Goal: Transaction & Acquisition: Purchase product/service

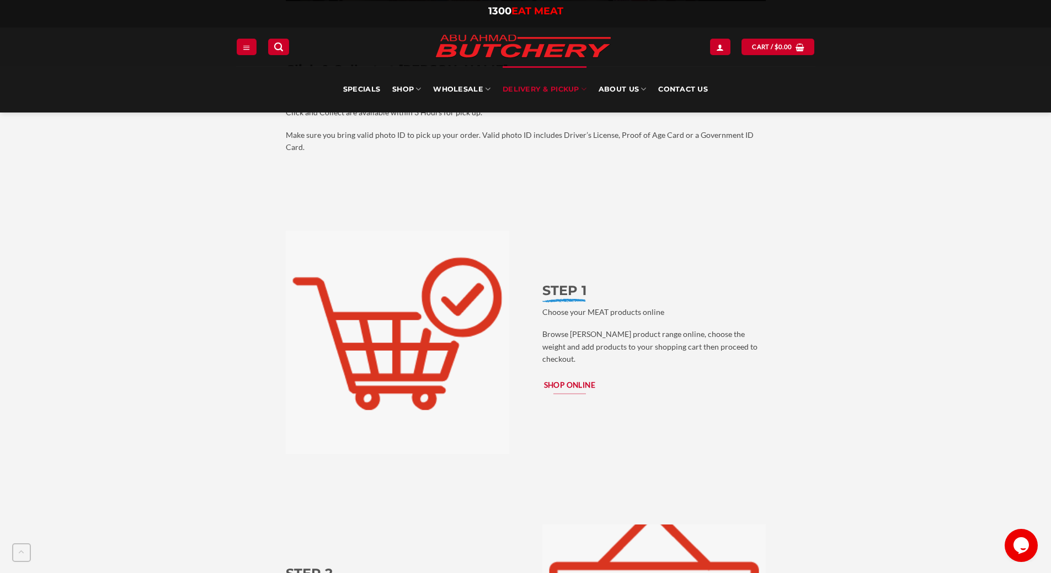
scroll to position [993, 0]
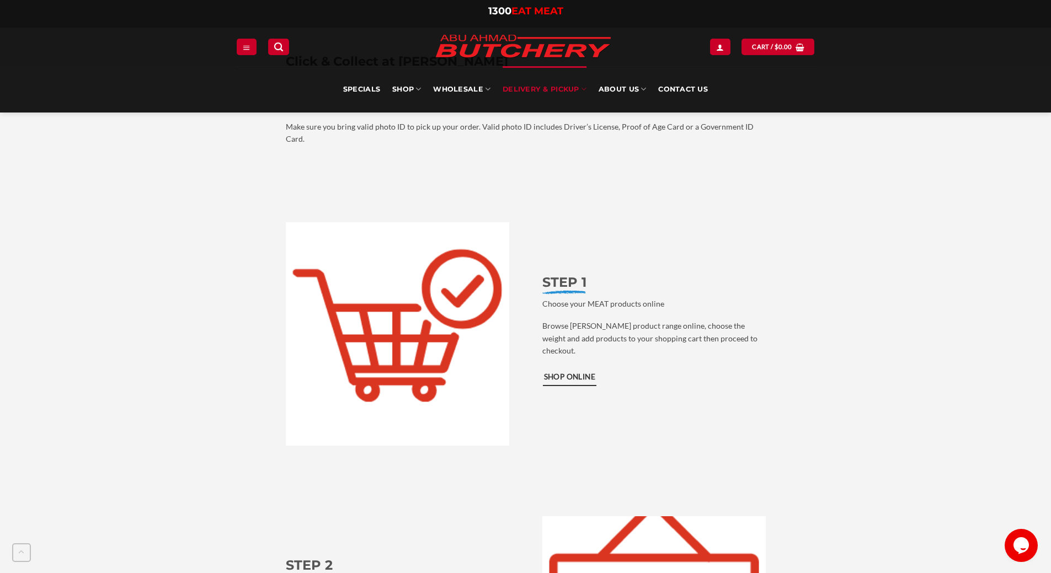
click at [582, 371] on span "Shop Online" at bounding box center [570, 377] width 52 height 12
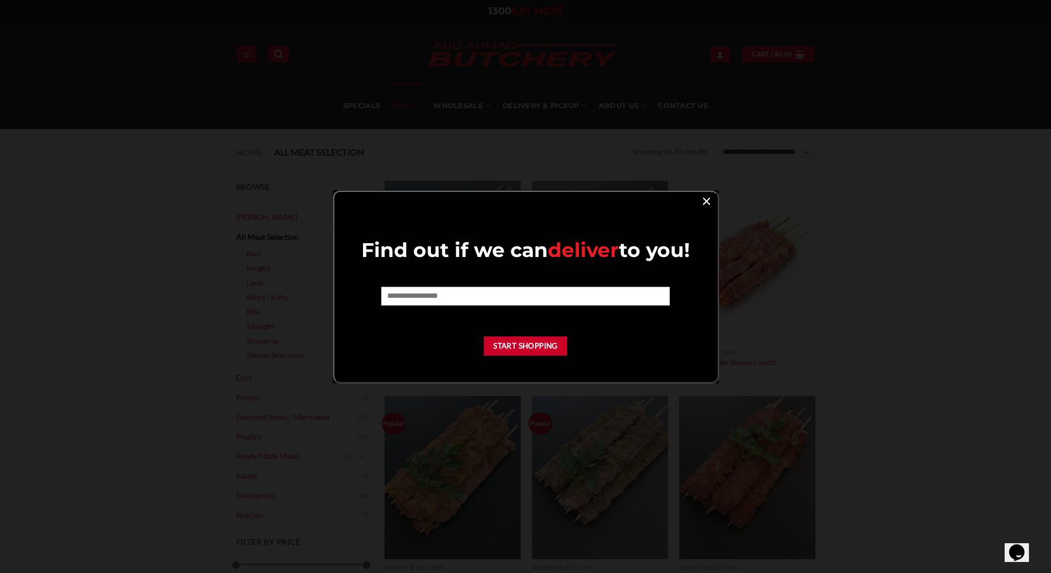
click at [712, 205] on link "×" at bounding box center [706, 200] width 16 height 15
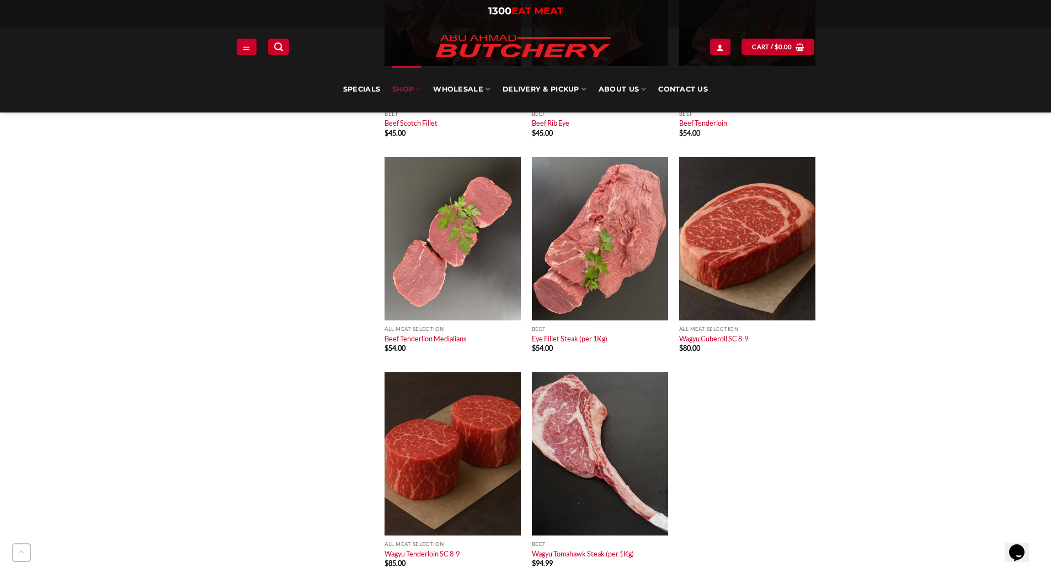
scroll to position [4687, 0]
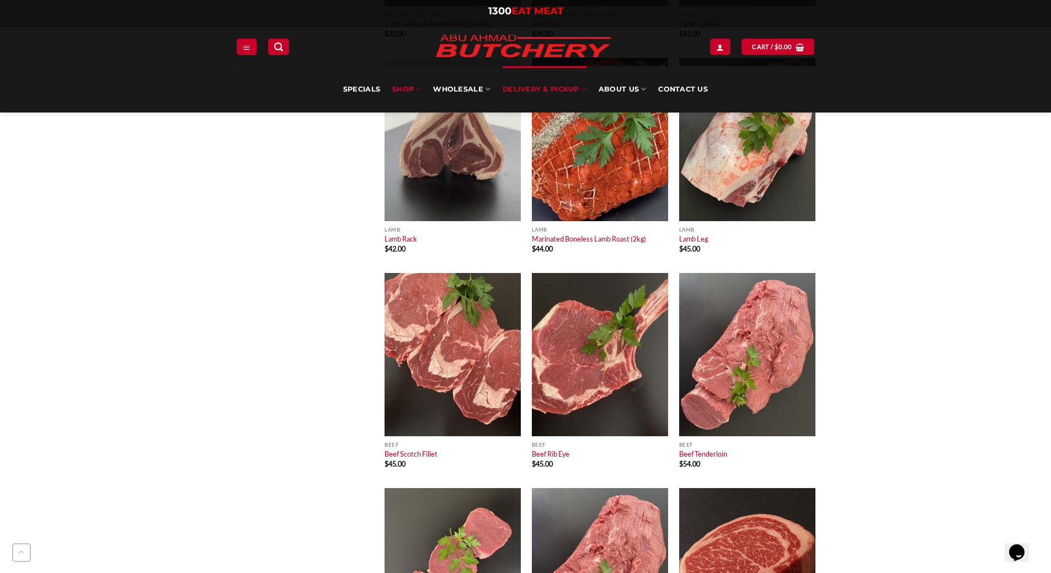
click at [534, 90] on link "Delivery & Pickup" at bounding box center [544, 89] width 84 height 46
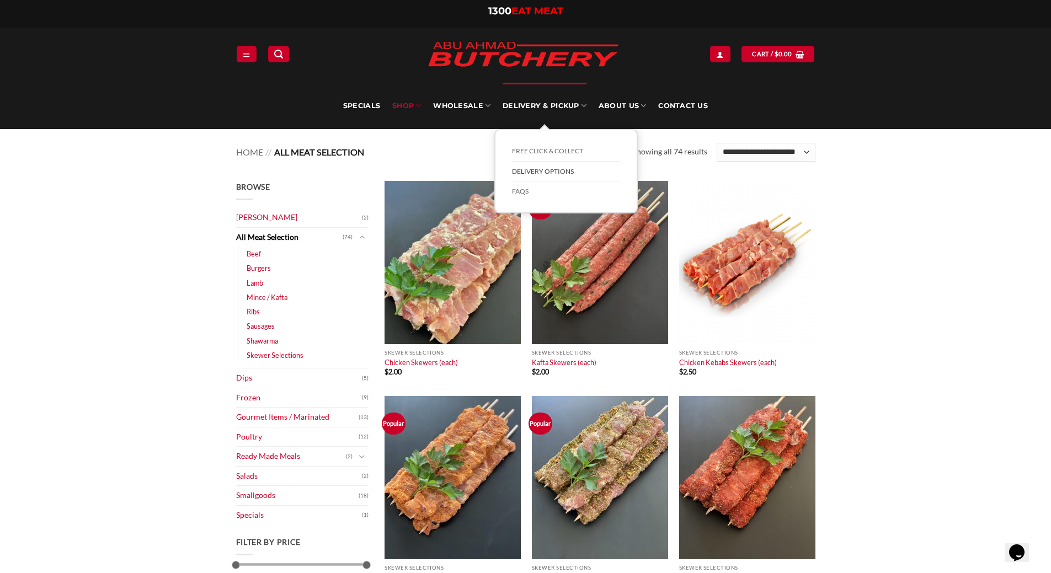
click at [544, 170] on link "Delivery Options" at bounding box center [566, 172] width 108 height 20
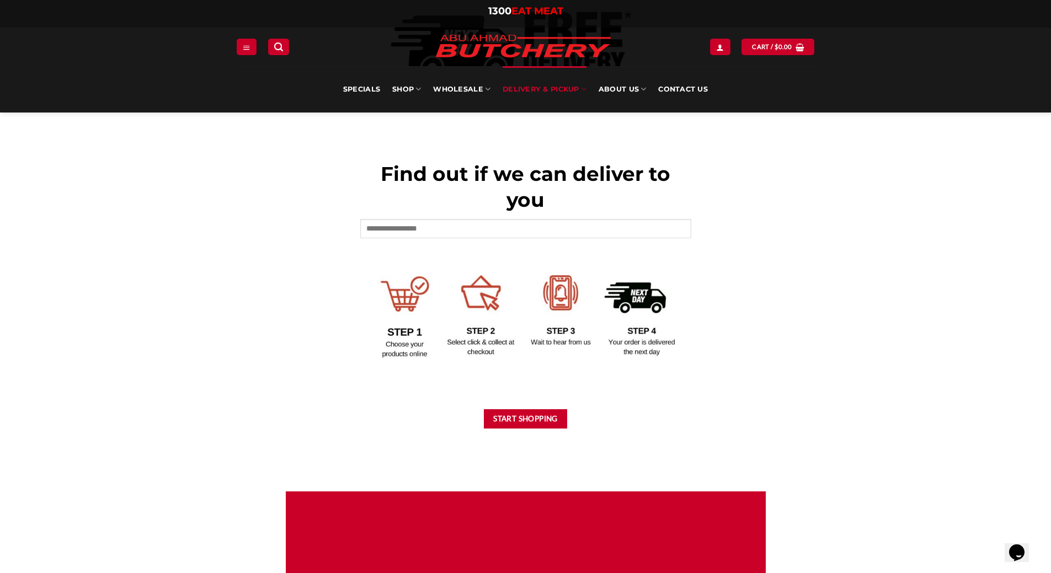
scroll to position [386, 0]
click at [417, 225] on input "text" at bounding box center [525, 228] width 331 height 19
click at [417, 225] on input "****" at bounding box center [525, 228] width 331 height 19
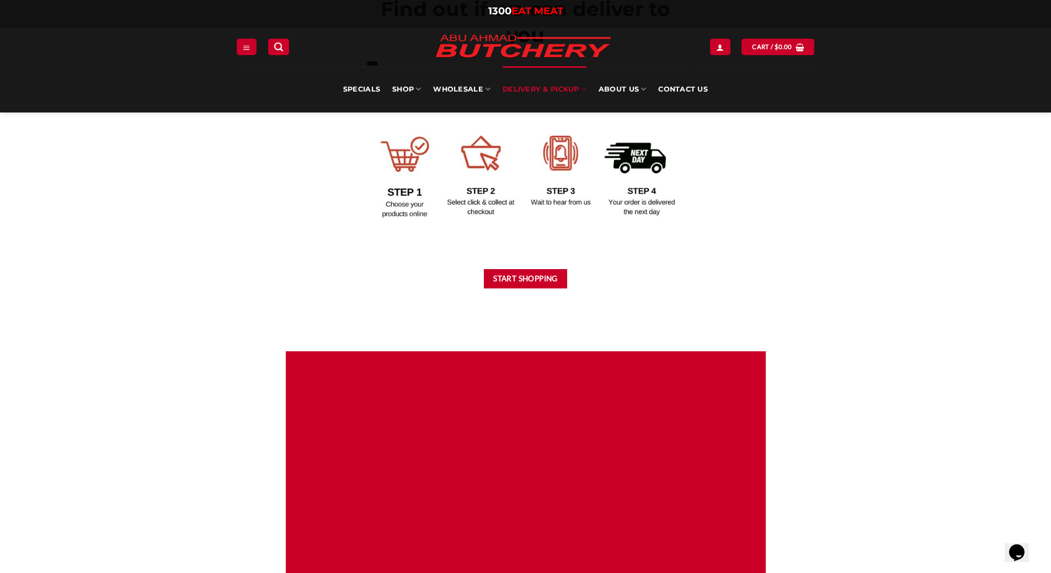
scroll to position [276, 0]
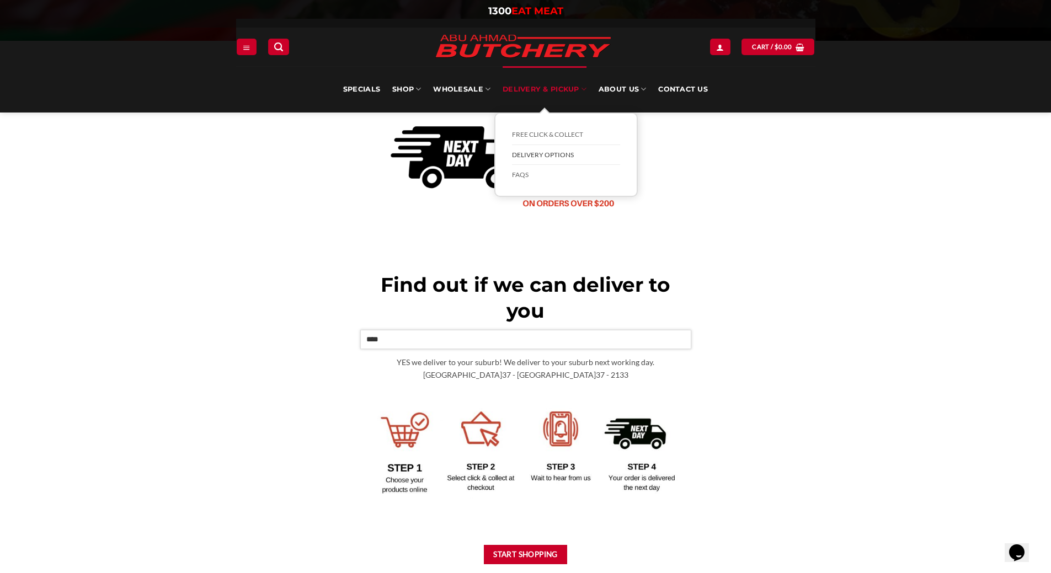
type input "****"
click at [559, 152] on link "Delivery Options" at bounding box center [566, 155] width 108 height 20
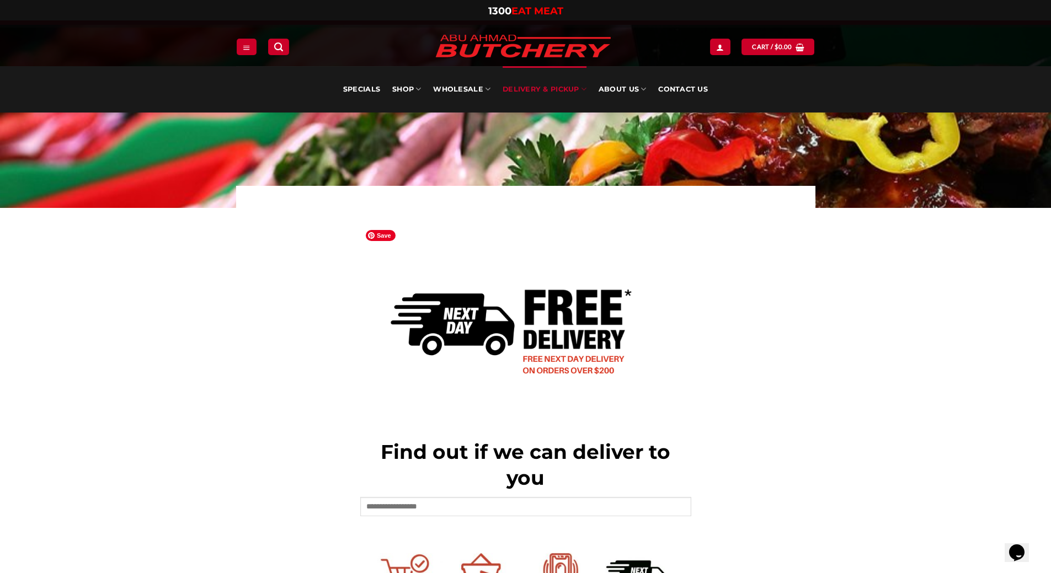
scroll to position [55, 0]
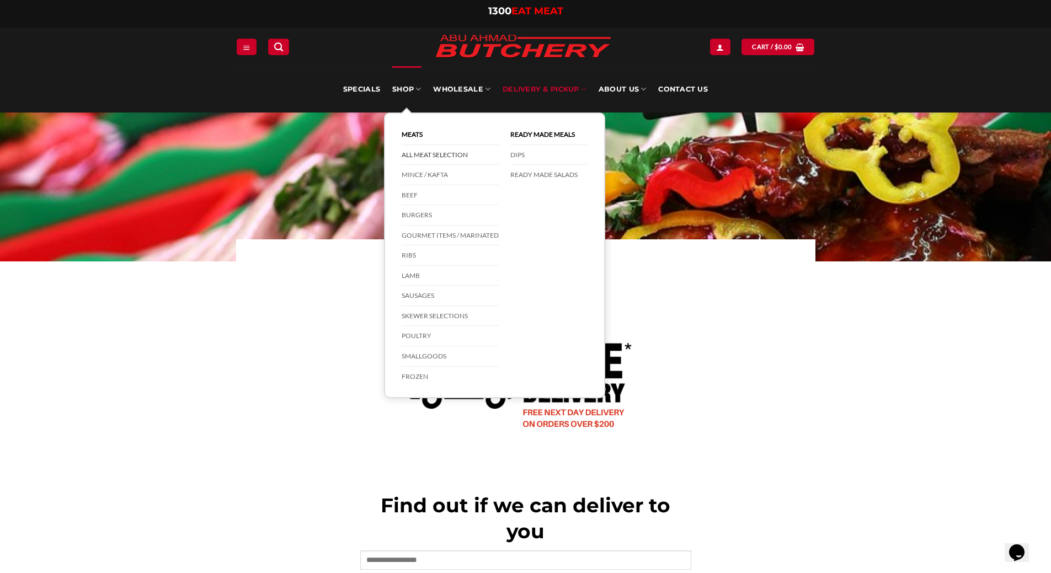
click at [428, 157] on link "All Meat Selection" at bounding box center [449, 155] width 97 height 20
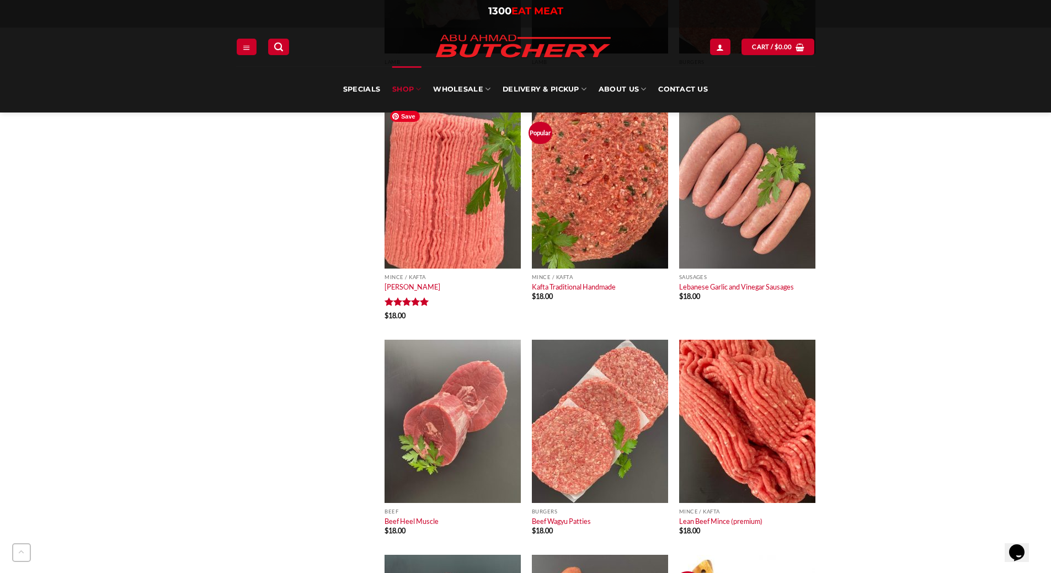
scroll to position [2040, 0]
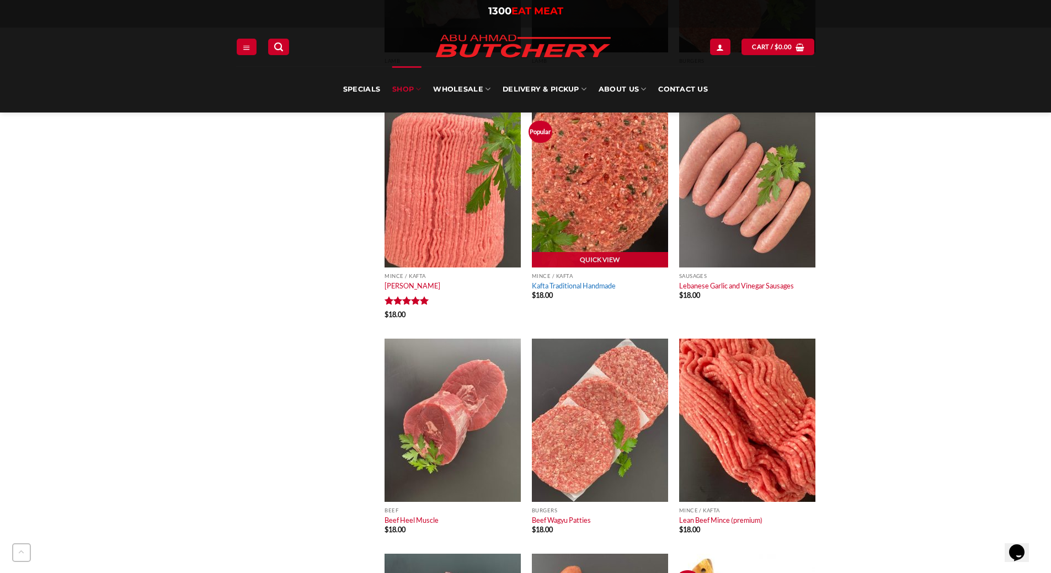
click at [585, 285] on link "Kafta Traditional Handmade" at bounding box center [574, 285] width 84 height 9
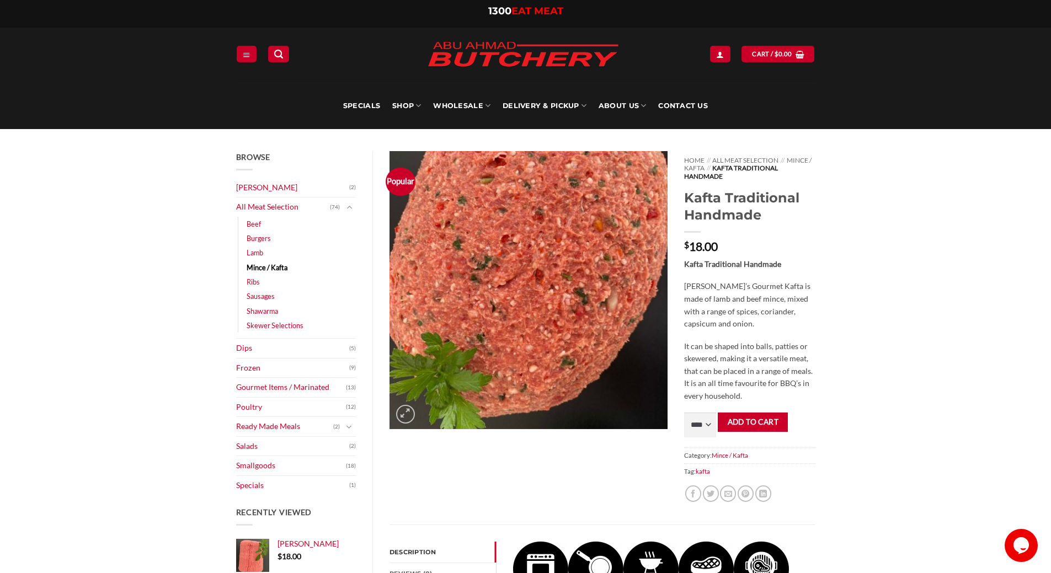
scroll to position [55, 0]
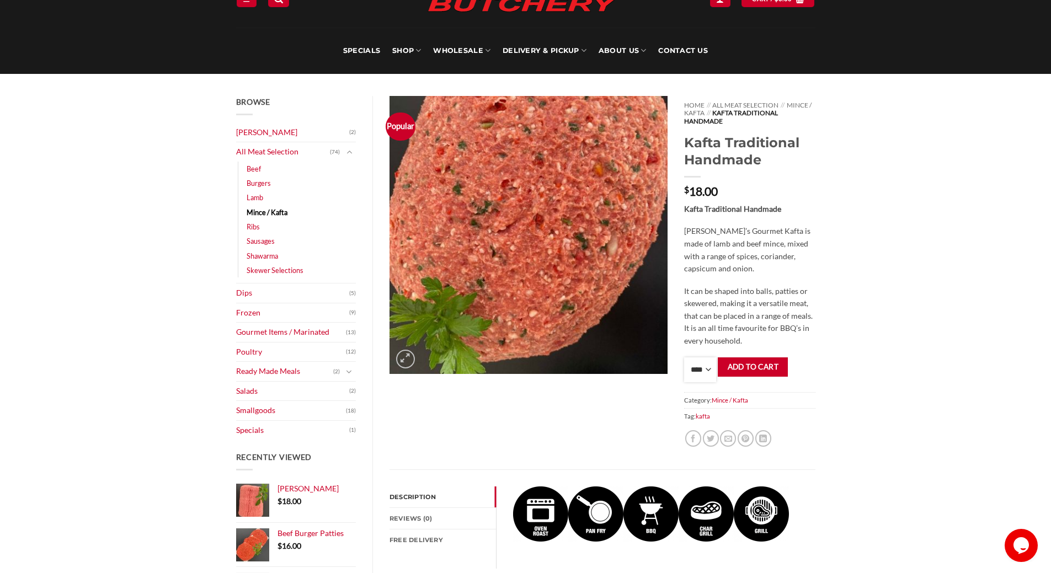
click at [709, 369] on select "**** * *** * *** * *** * *** * *** * *** * *** * *** * *** ** **** ** **** ** *…" at bounding box center [700, 369] width 32 height 25
select select "*"
click at [684, 357] on select "**** * *** * *** * *** * *** * *** * *** * *** * *** * *** ** **** ** **** ** *…" at bounding box center [700, 369] width 32 height 25
click at [744, 365] on button "Add to cart" at bounding box center [752, 366] width 70 height 19
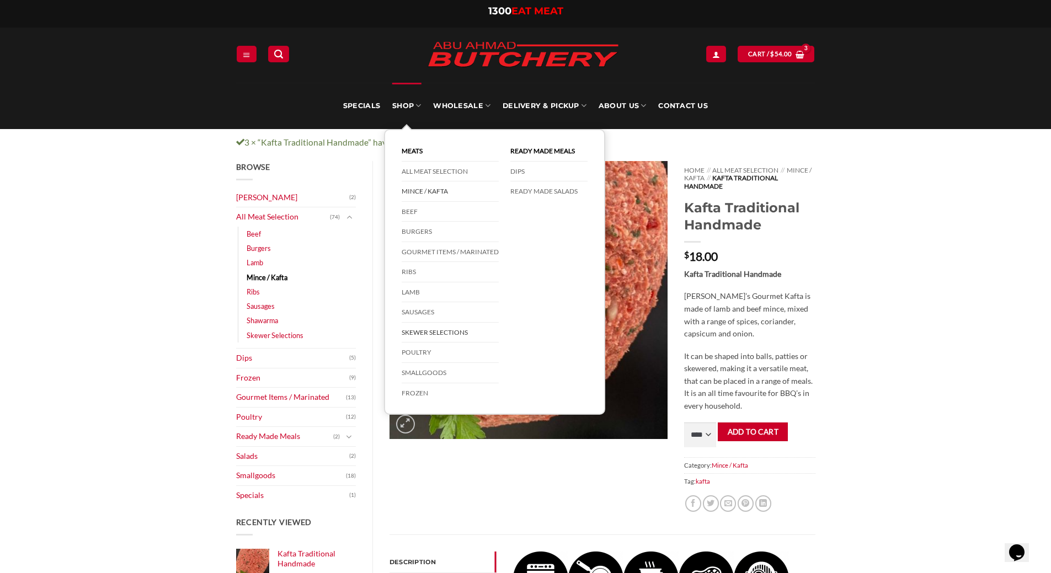
click at [456, 328] on link "Skewer Selections" at bounding box center [449, 333] width 97 height 20
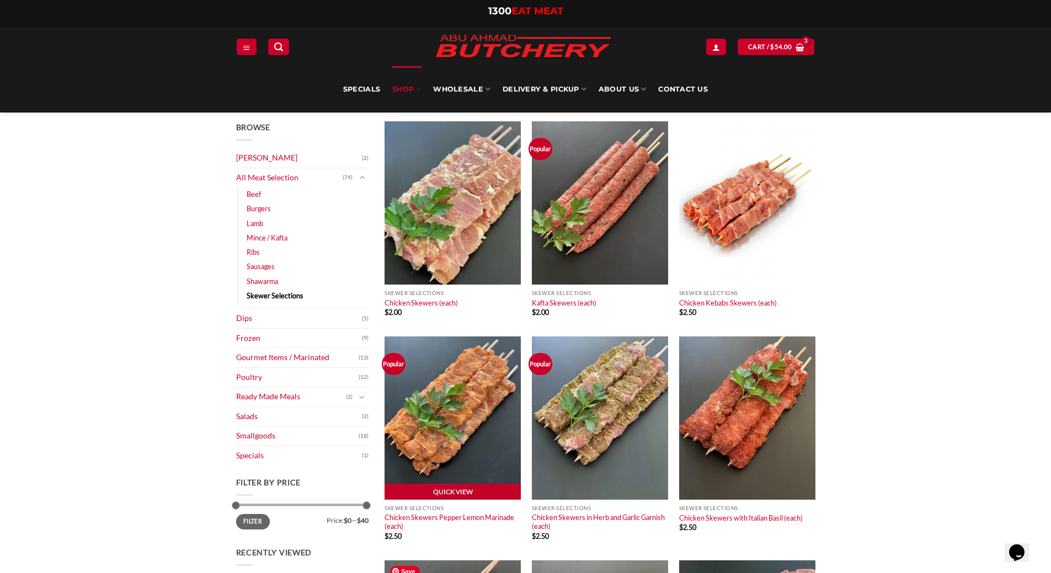
scroll to position [55, 0]
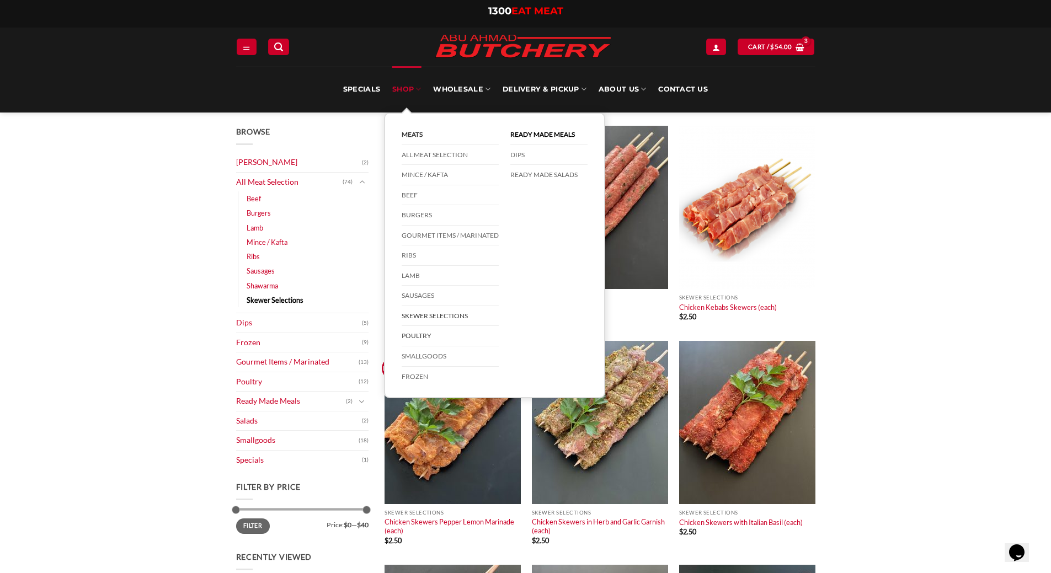
click at [438, 337] on link "Poultry" at bounding box center [449, 336] width 97 height 20
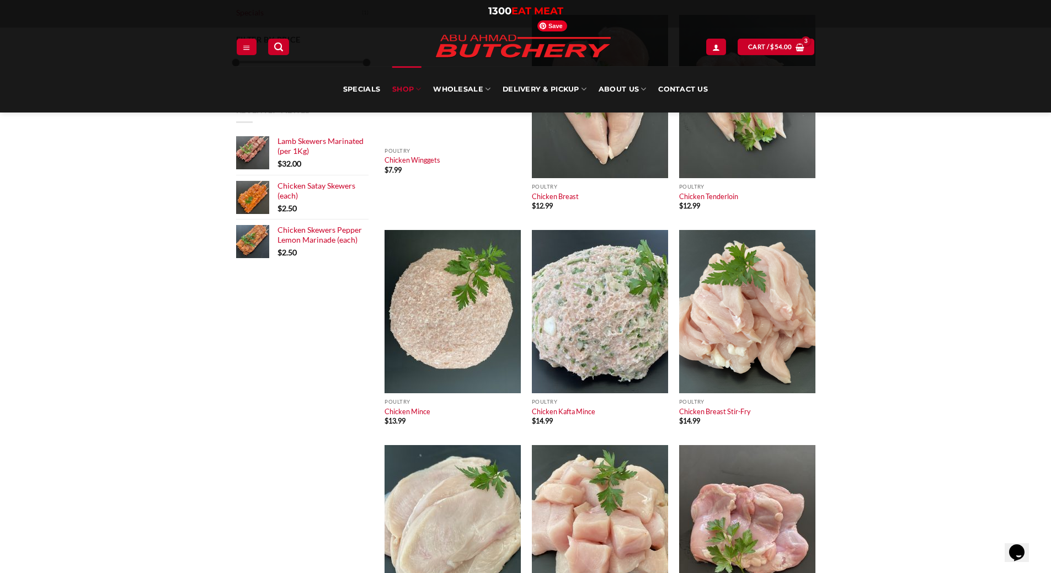
scroll to position [386, 0]
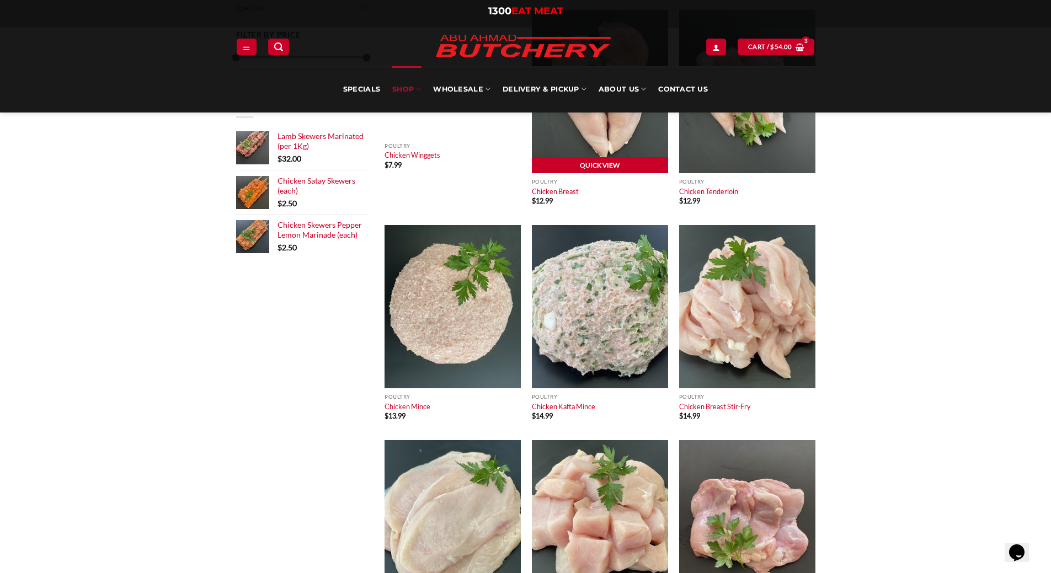
click at [568, 170] on link "Quick View" at bounding box center [600, 165] width 136 height 17
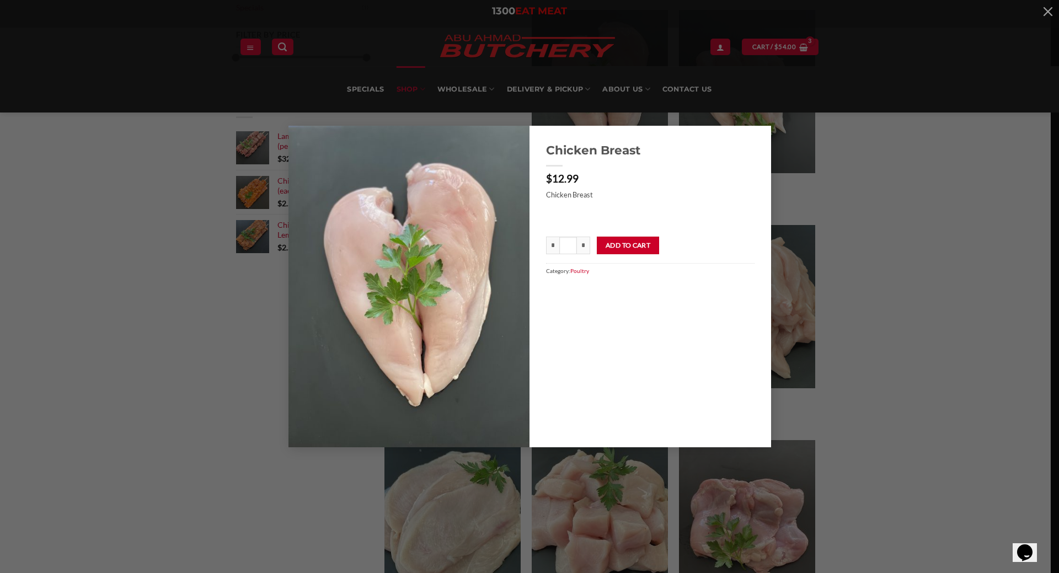
click at [225, 297] on div "Chicken Breast $ 12.99 Chicken Breast * Chicken Breast quantity * * Add to cart…" at bounding box center [530, 286] width 1026 height 321
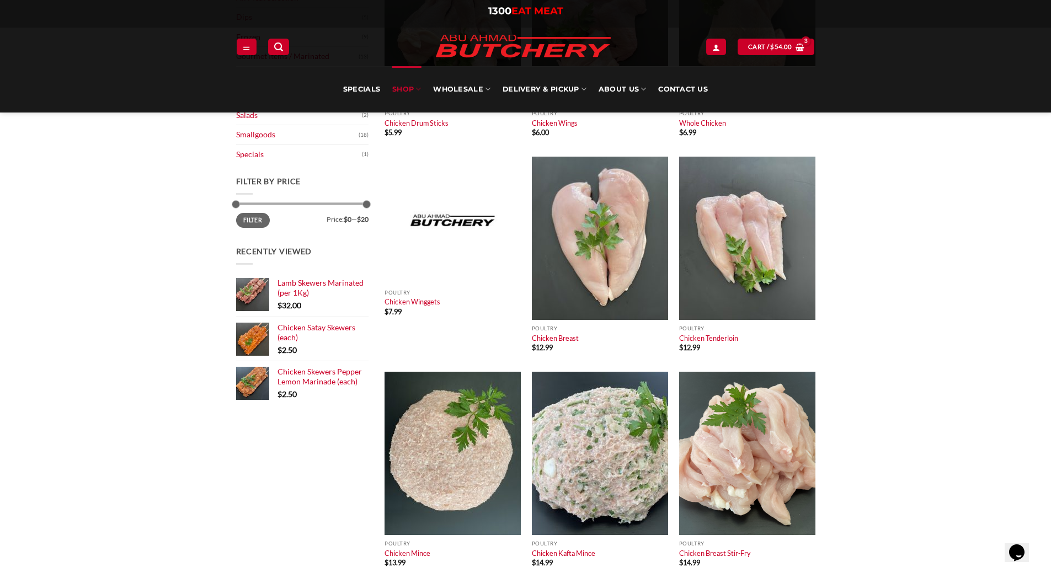
scroll to position [221, 0]
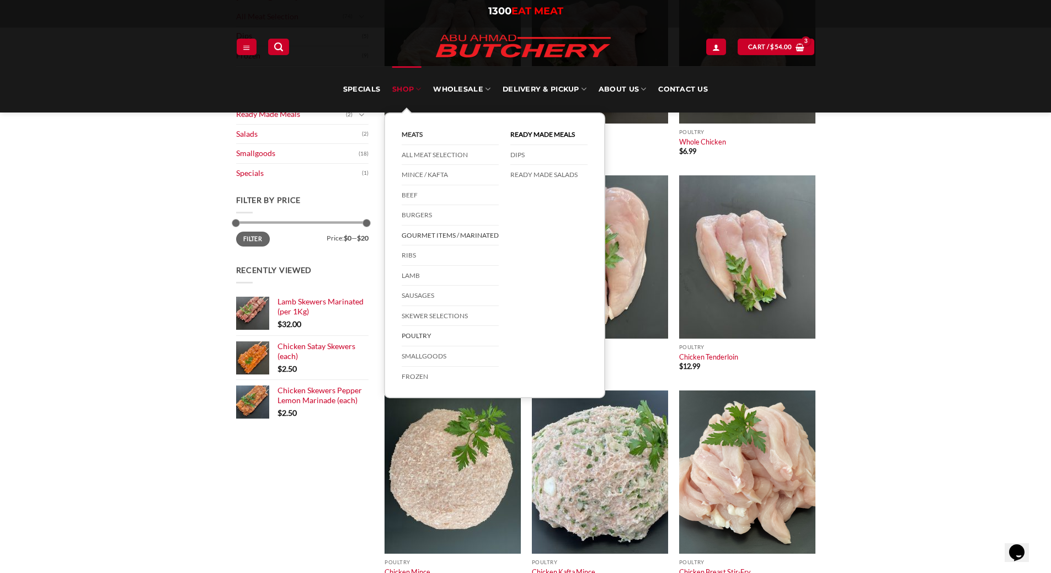
click at [442, 239] on link "Gourmet Items / Marinated" at bounding box center [449, 236] width 97 height 20
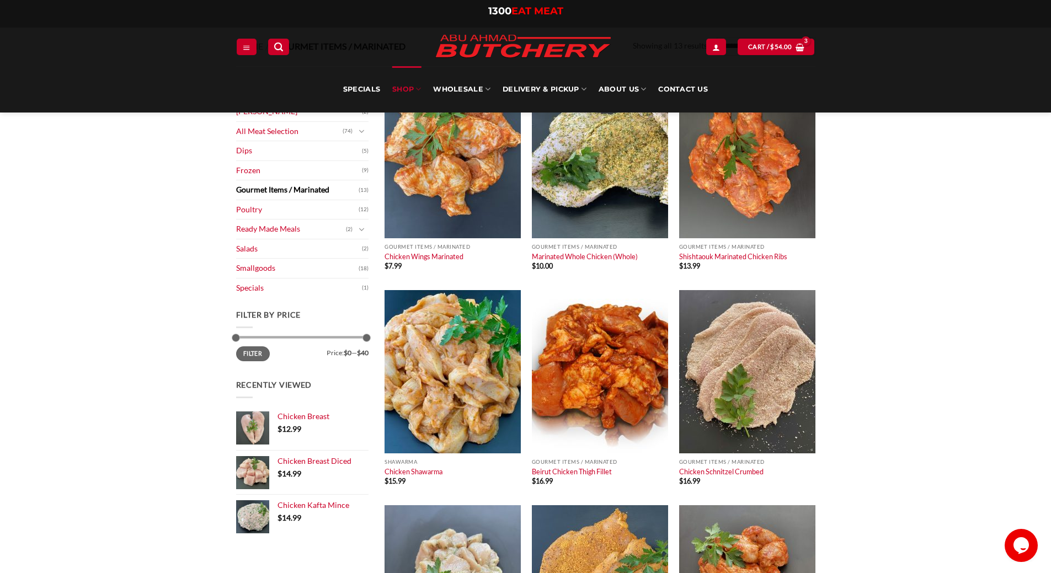
scroll to position [55, 0]
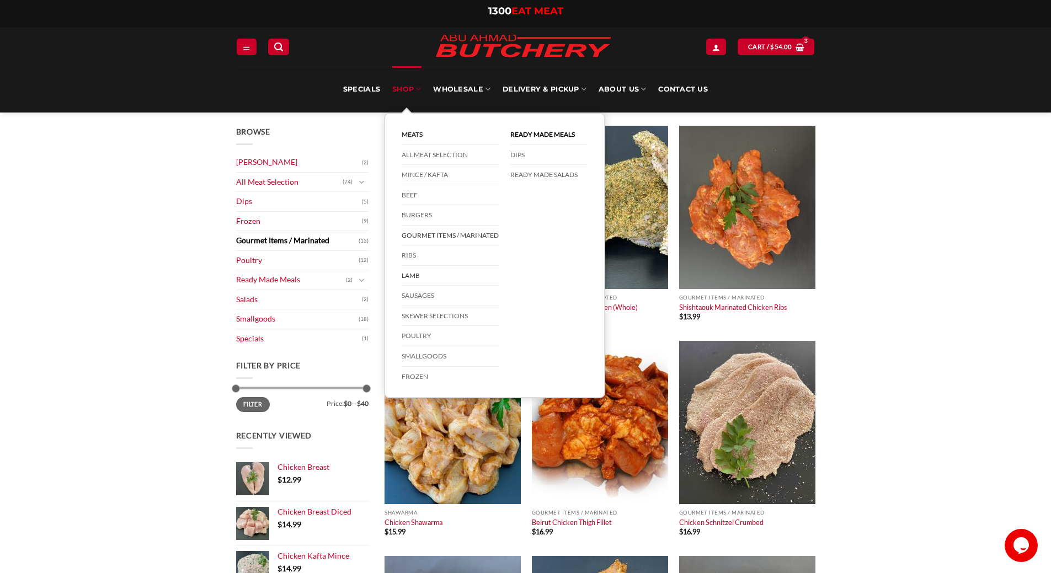
click at [411, 275] on link "Lamb" at bounding box center [449, 276] width 97 height 20
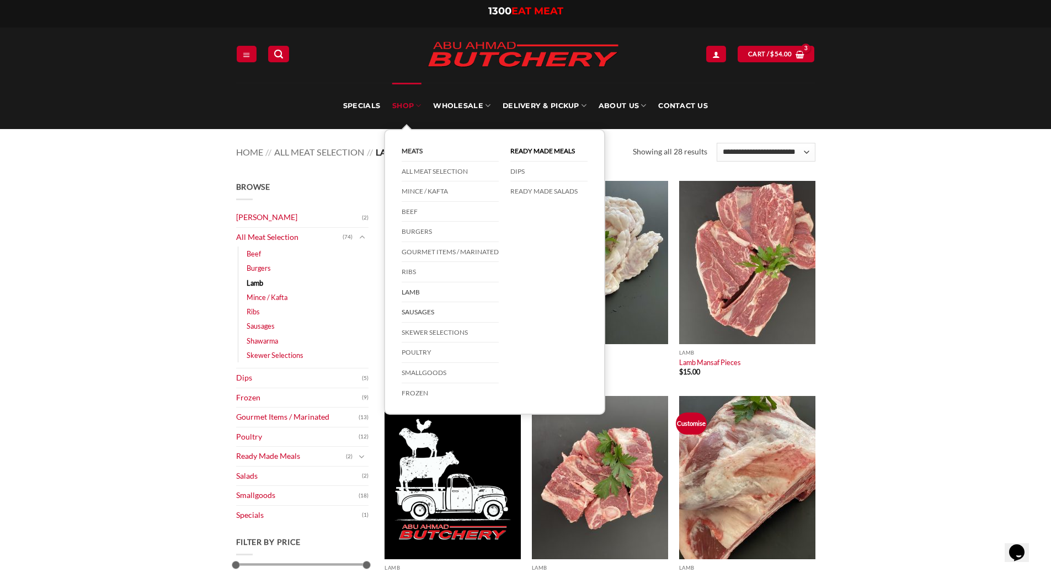
click at [435, 315] on link "Sausages" at bounding box center [449, 312] width 97 height 20
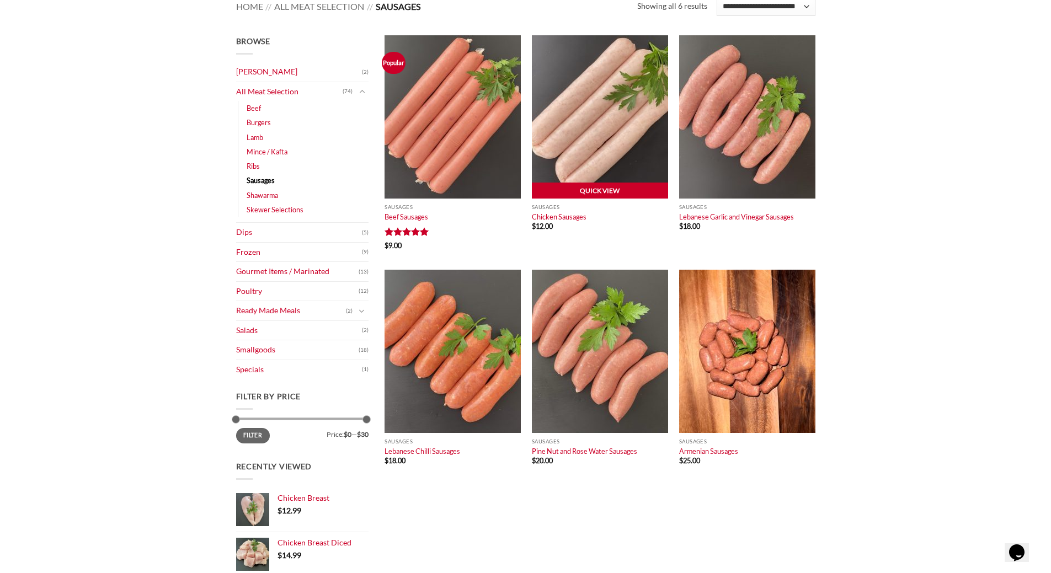
scroll to position [221, 0]
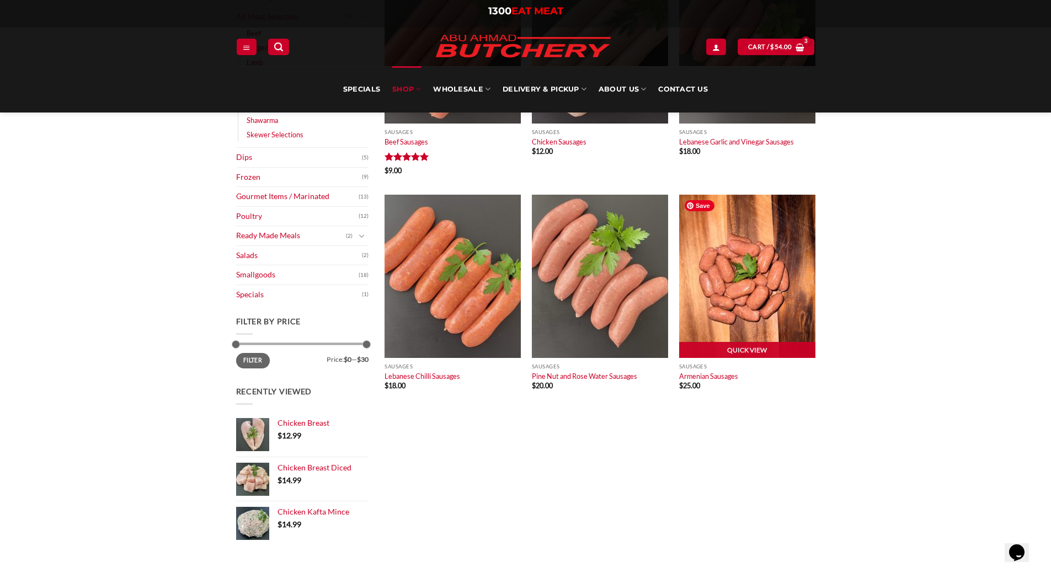
click at [744, 296] on img at bounding box center [747, 276] width 136 height 163
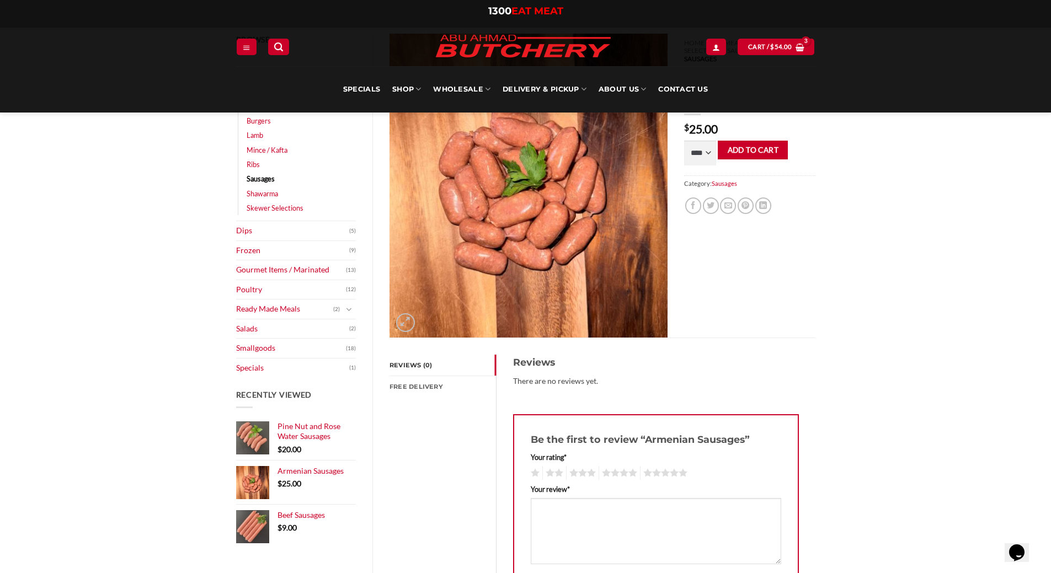
scroll to position [110, 0]
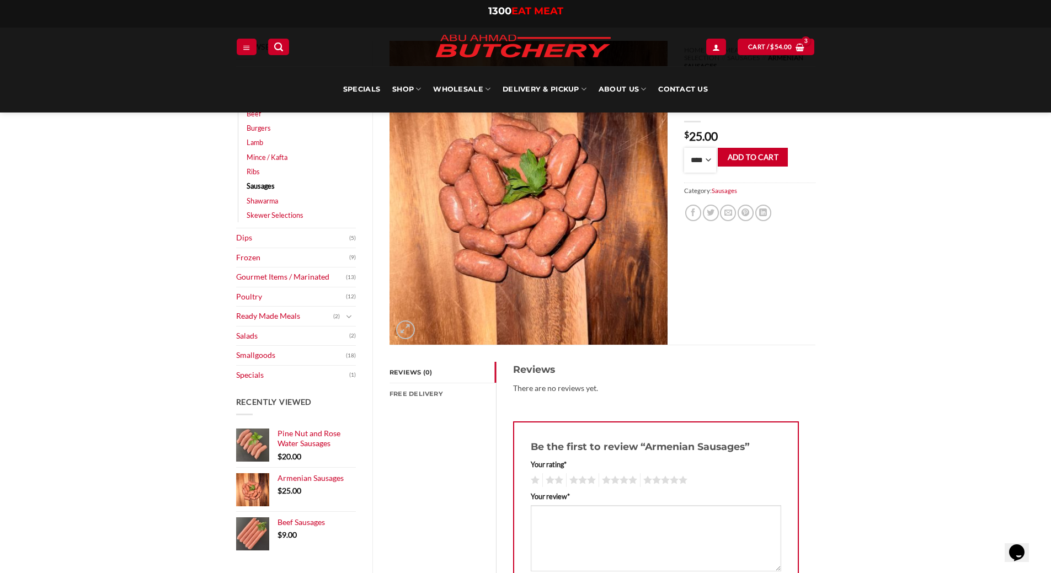
click at [708, 156] on select "**** * *** * *** * *** * *** * *** * *** * *** * *** * *** ** **** ** **** ** *…" at bounding box center [700, 160] width 32 height 25
select select "*"
click at [684, 148] on select "**** * *** * *** * *** * *** * *** * *** * *** * *** * *** ** **** ** **** ** *…" at bounding box center [700, 160] width 32 height 25
click at [742, 151] on button "Add to cart" at bounding box center [752, 157] width 70 height 19
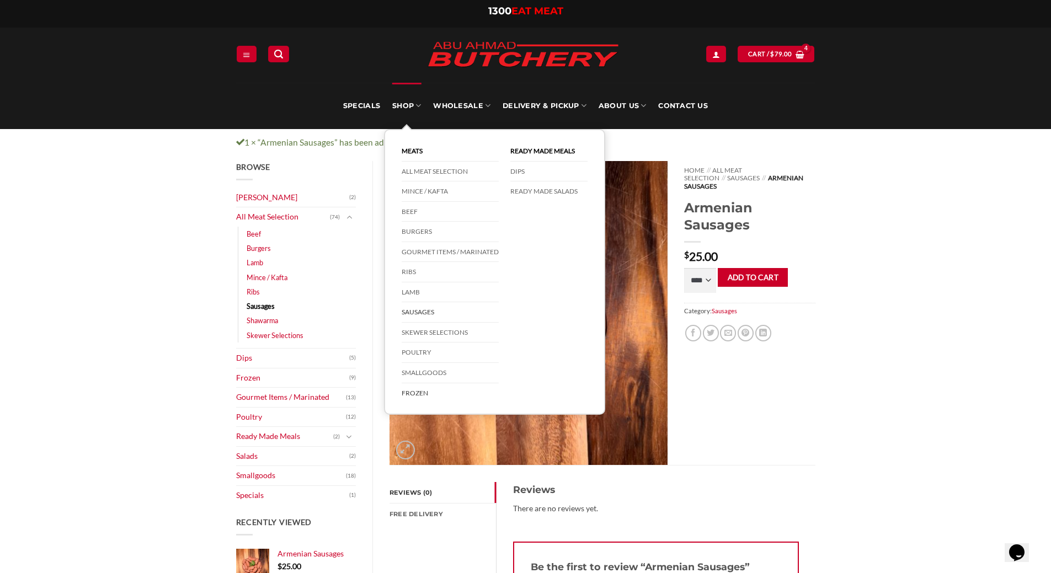
click at [427, 394] on link "Frozen" at bounding box center [449, 393] width 97 height 20
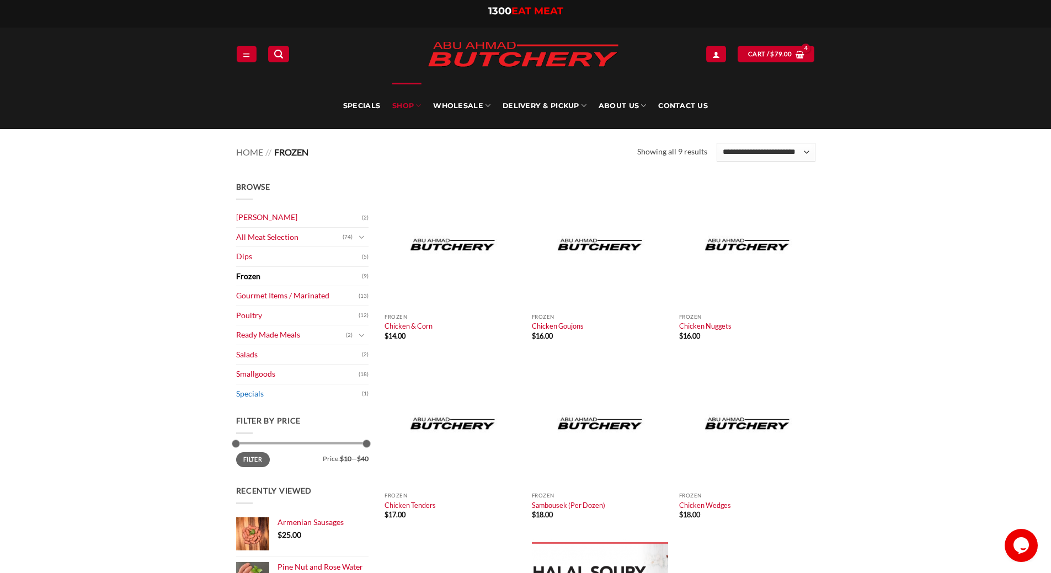
click at [251, 396] on link "Specials" at bounding box center [299, 393] width 126 height 19
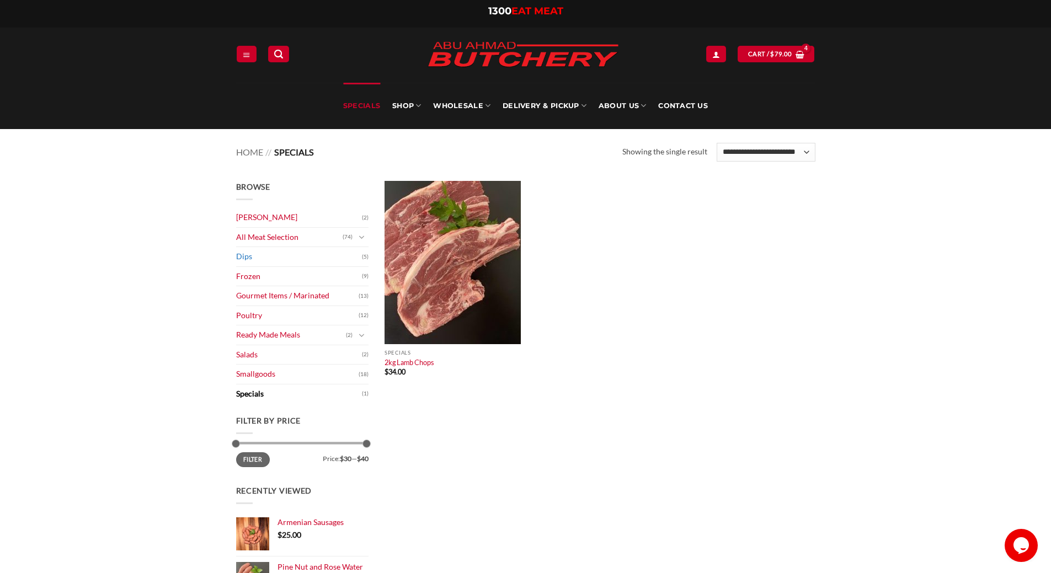
click at [254, 259] on link "Dips" at bounding box center [299, 256] width 126 height 19
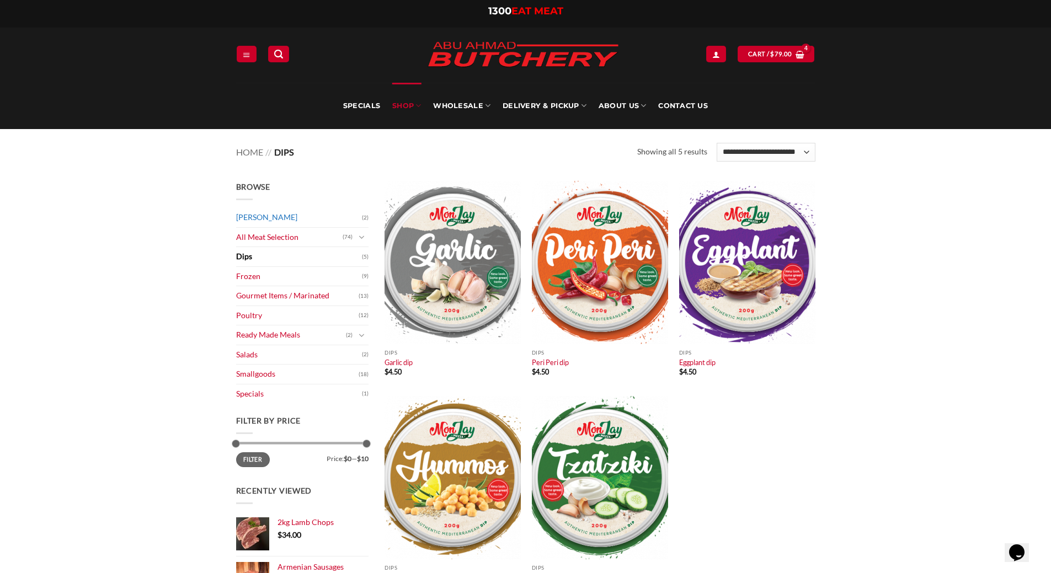
click at [292, 218] on link "[PERSON_NAME]" at bounding box center [299, 217] width 126 height 19
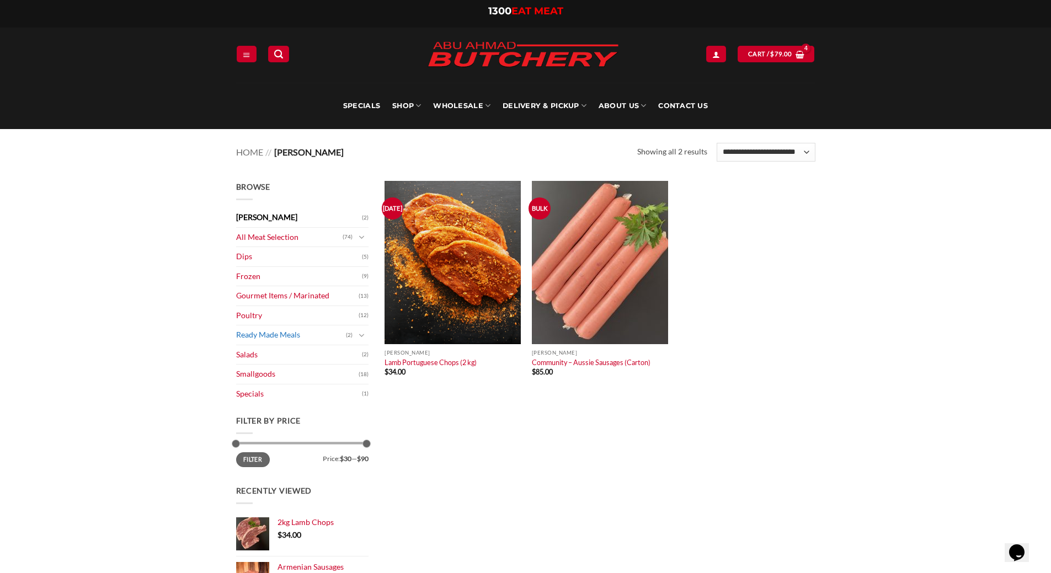
click at [305, 336] on link "Ready Made Meals" at bounding box center [291, 334] width 110 height 19
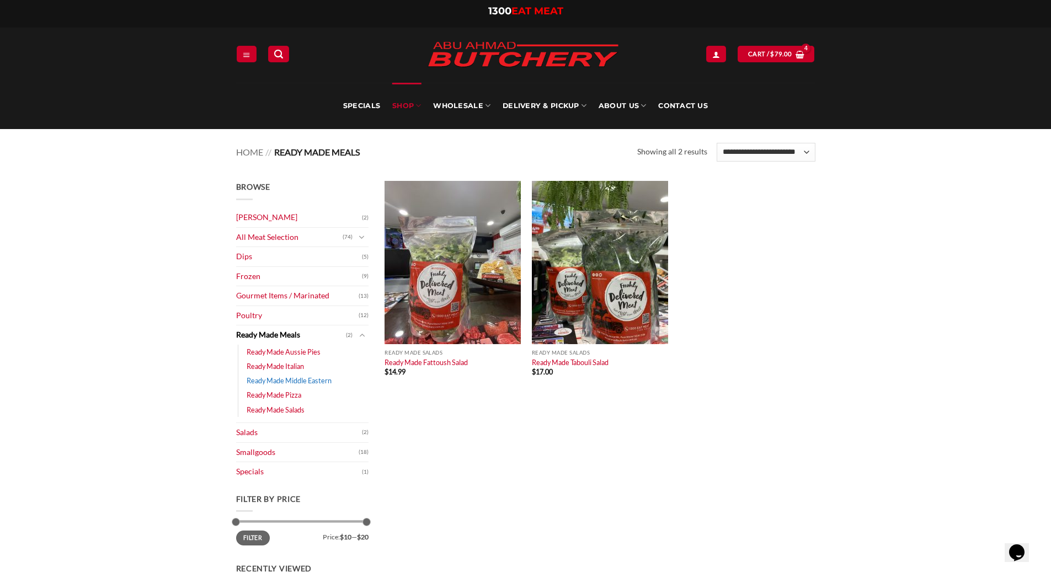
click at [312, 381] on link "Ready Made Middle Eastern" at bounding box center [289, 380] width 85 height 14
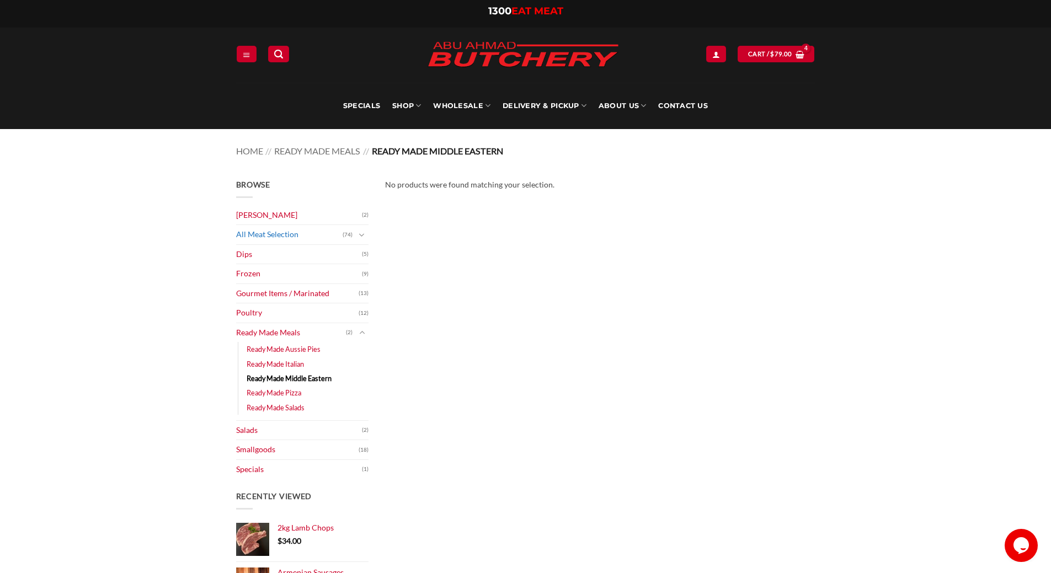
click at [276, 235] on link "All Meat Selection" at bounding box center [289, 234] width 106 height 19
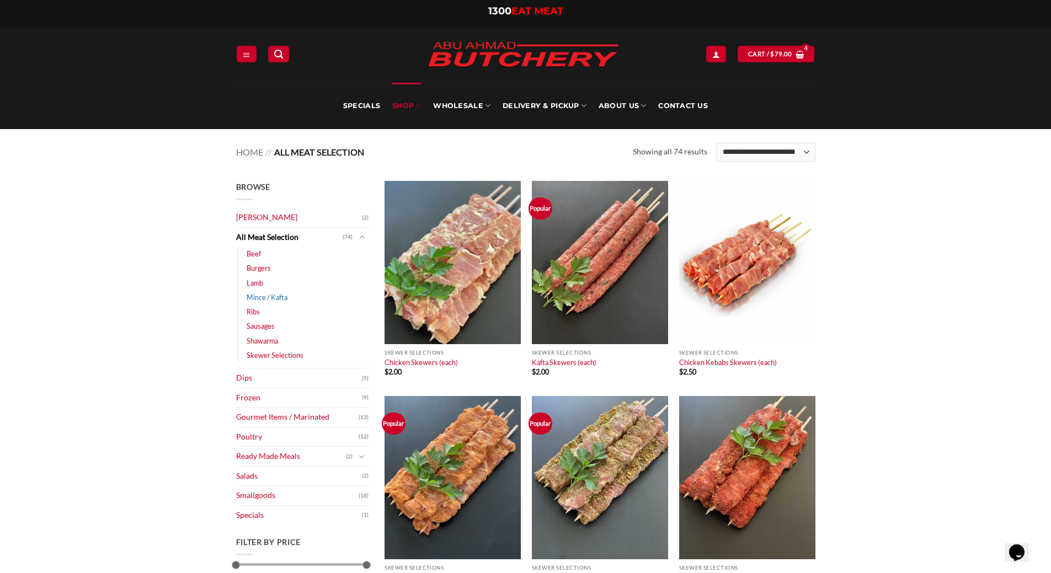
click at [282, 298] on link "Mince / Kafta" at bounding box center [267, 297] width 41 height 14
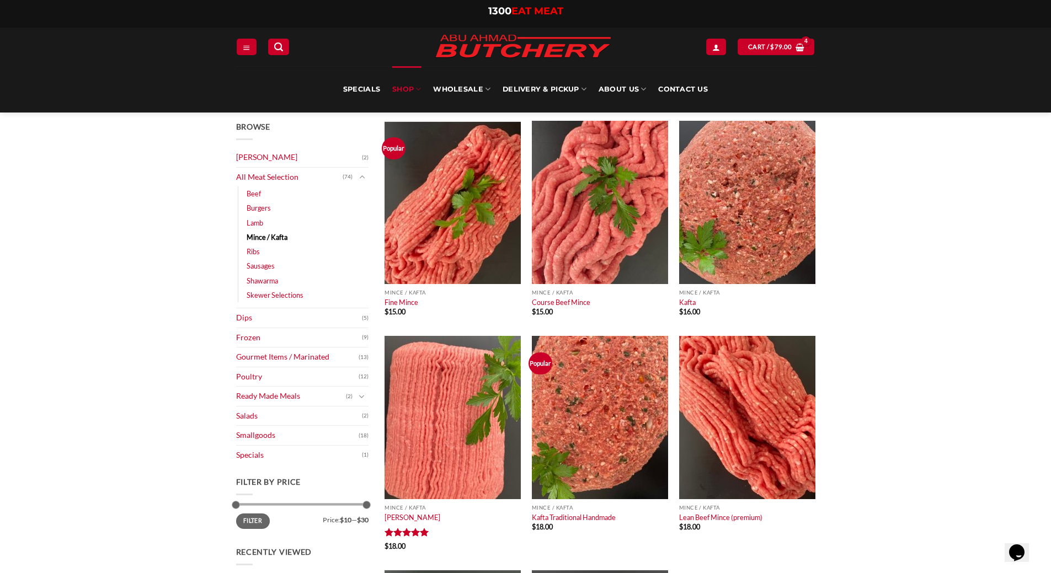
scroll to position [55, 0]
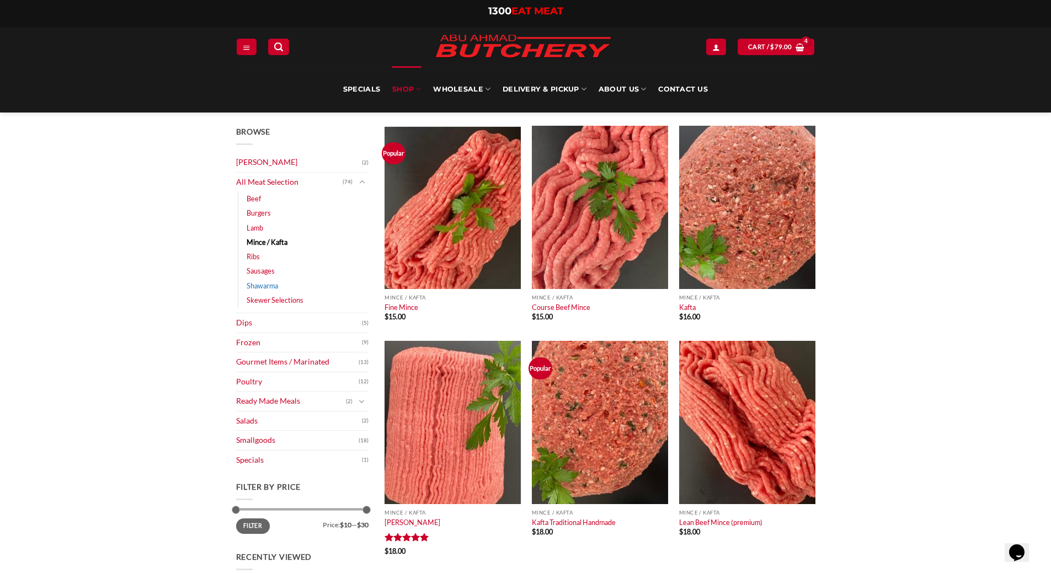
click at [272, 289] on link "Shawarma" at bounding box center [262, 285] width 31 height 14
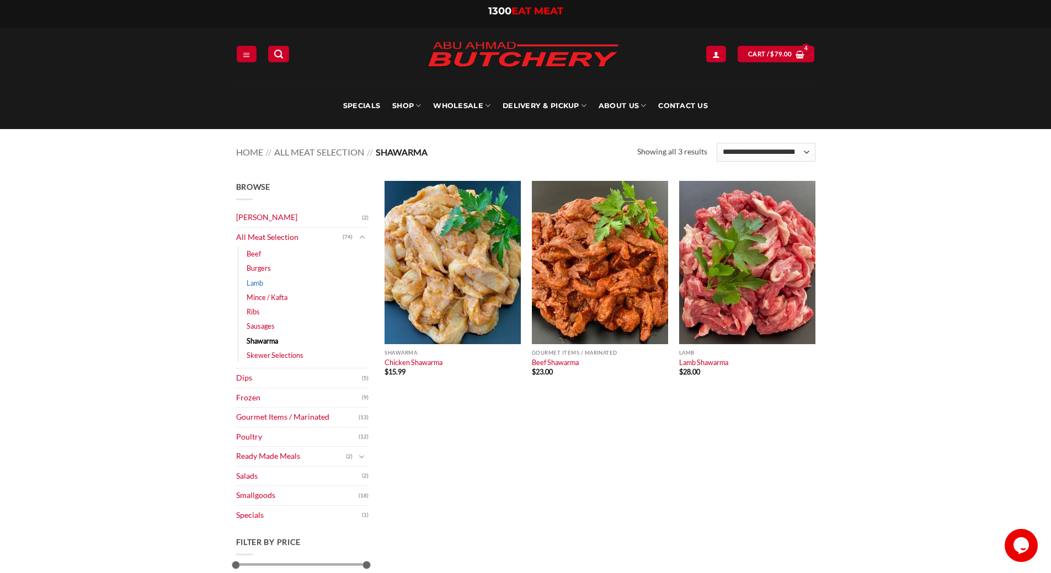
click at [259, 281] on link "Lamb" at bounding box center [255, 283] width 17 height 14
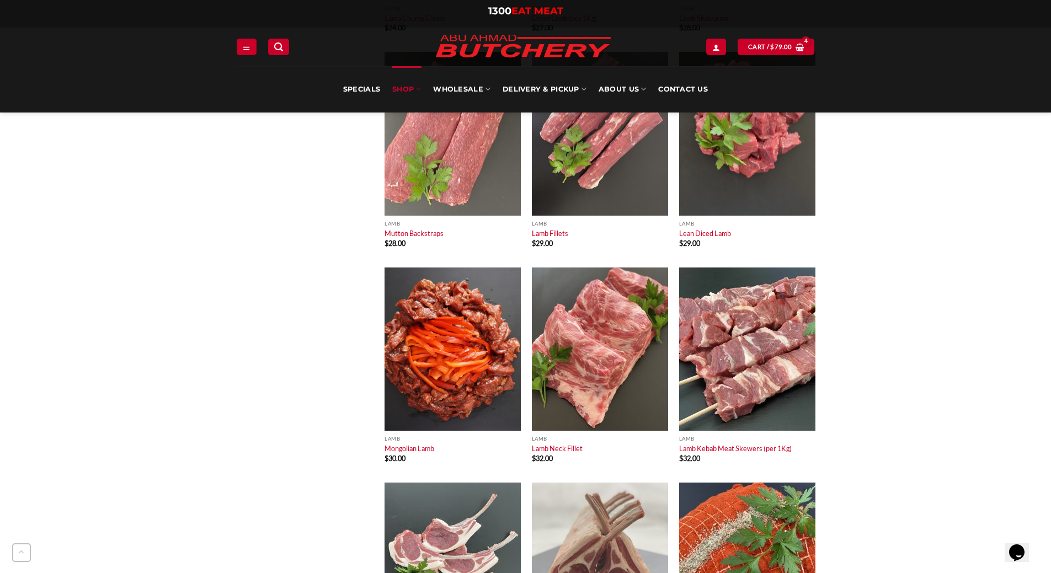
scroll to position [1434, 0]
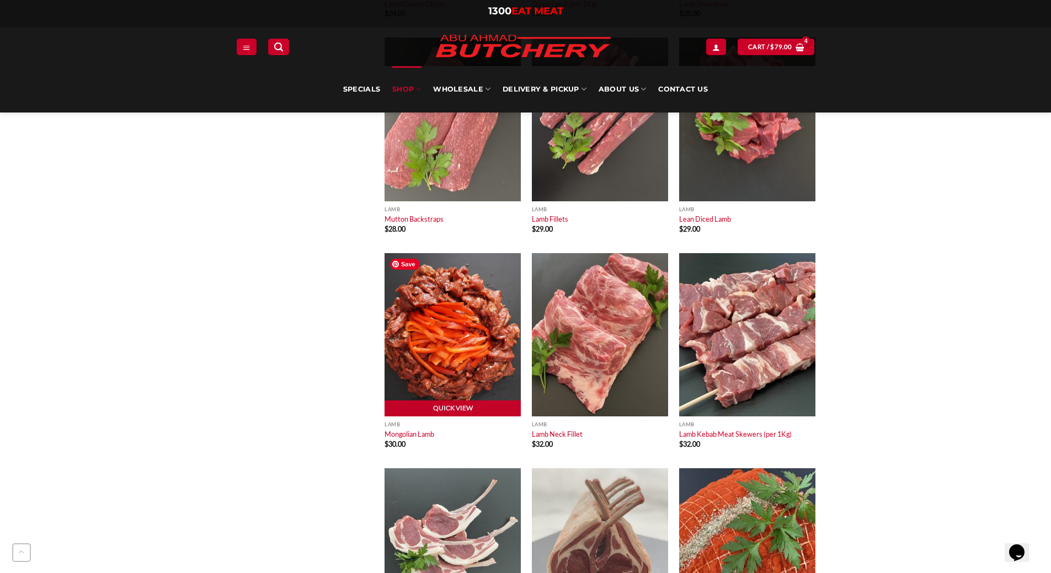
click at [426, 299] on img at bounding box center [452, 334] width 136 height 163
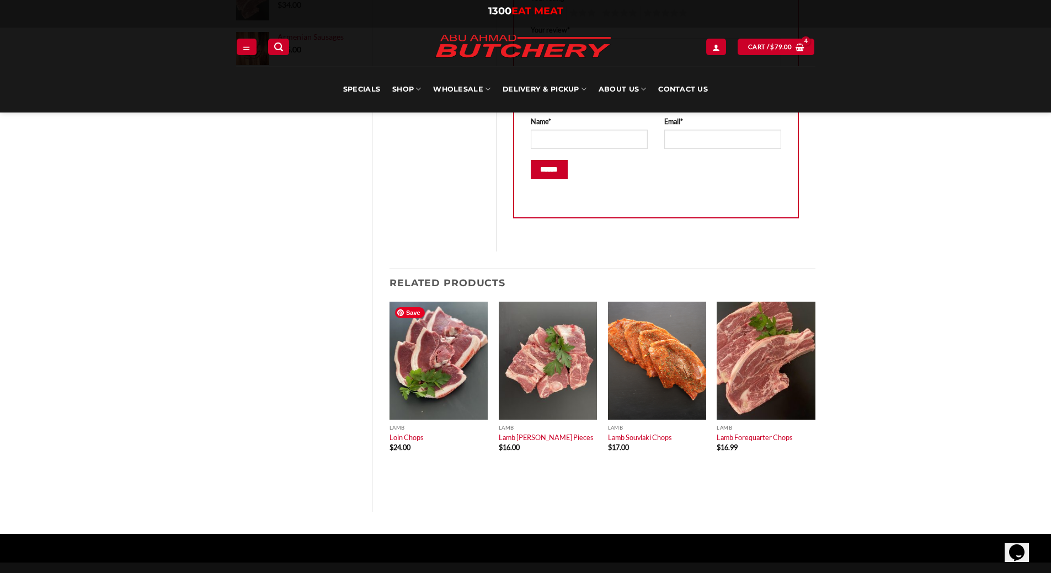
scroll to position [276, 0]
